Goal: Task Accomplishment & Management: Complete application form

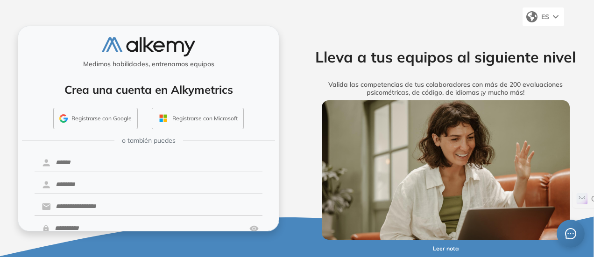
click at [107, 118] on button "Registrarse con Google" at bounding box center [95, 118] width 85 height 21
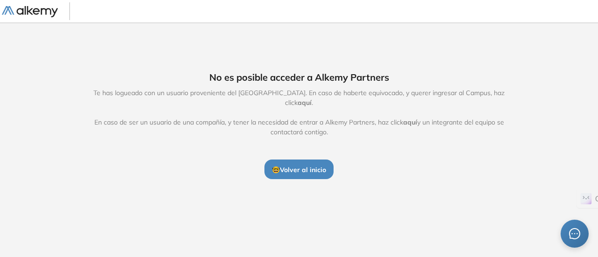
click at [289, 166] on span "🤓 Volver al inicio" at bounding box center [299, 170] width 54 height 8
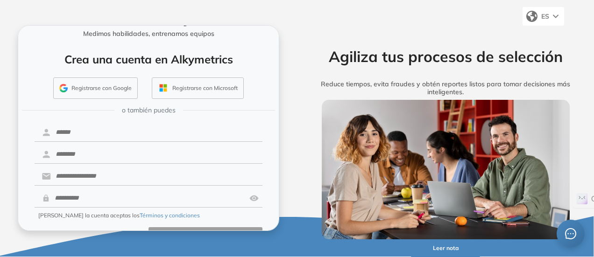
scroll to position [54, 0]
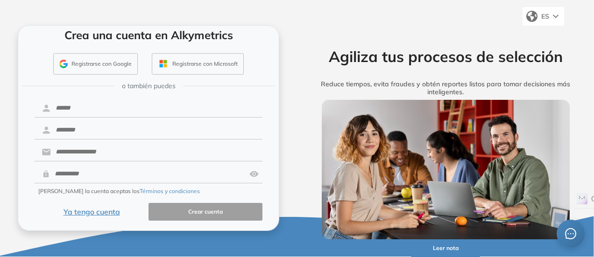
click at [107, 211] on button "Ya tengo cuenta" at bounding box center [92, 212] width 114 height 18
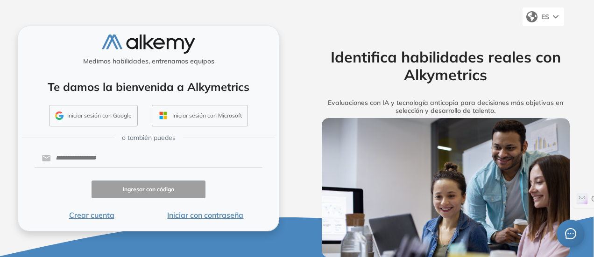
click at [99, 113] on button "Iniciar sesión con Google" at bounding box center [93, 115] width 89 height 21
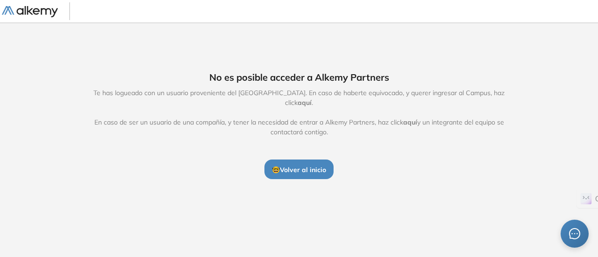
click at [308, 166] on span "🤓 Volver al inicio" at bounding box center [299, 170] width 54 height 8
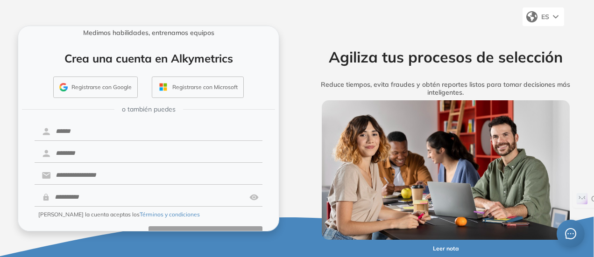
scroll to position [54, 0]
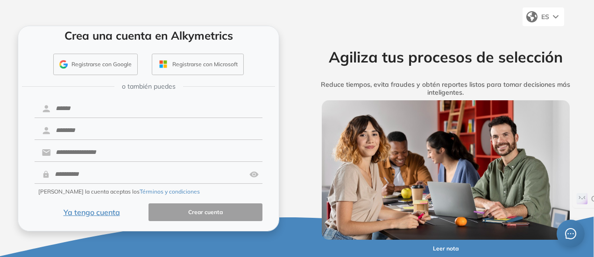
click at [90, 214] on button "Ya tengo cuenta" at bounding box center [92, 213] width 114 height 18
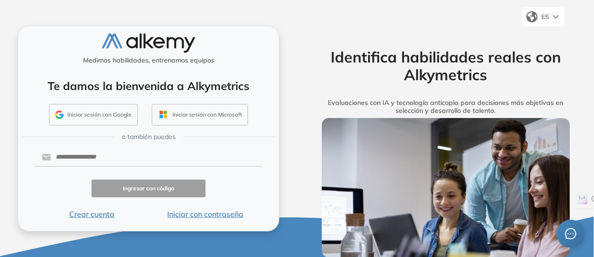
scroll to position [3, 0]
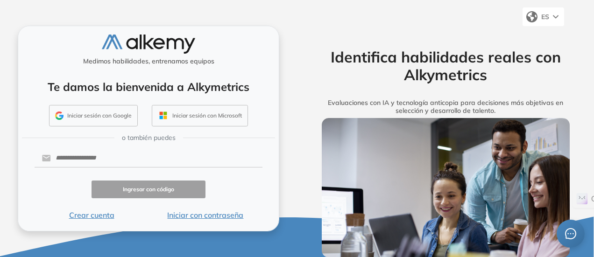
click at [96, 113] on button "Iniciar sesión con Google" at bounding box center [93, 115] width 89 height 21
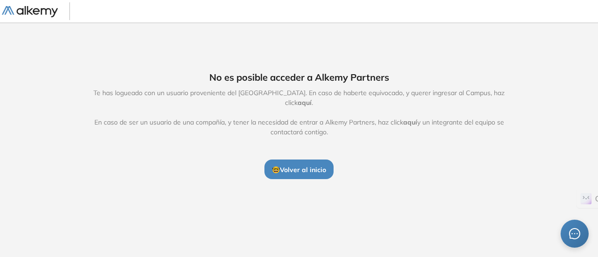
click at [311, 166] on span "🤓 Volver al inicio" at bounding box center [299, 170] width 54 height 8
